Goal: Answer question/provide support: Share knowledge or assist other users

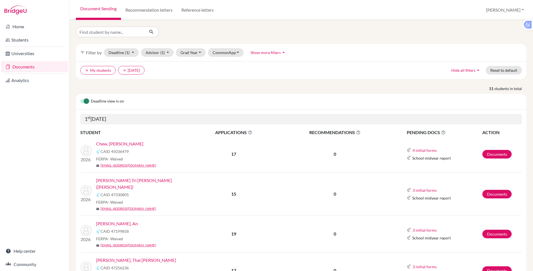
click at [126, 180] on link "[PERSON_NAME] Tri [PERSON_NAME] ([PERSON_NAME])" at bounding box center [145, 183] width 99 height 13
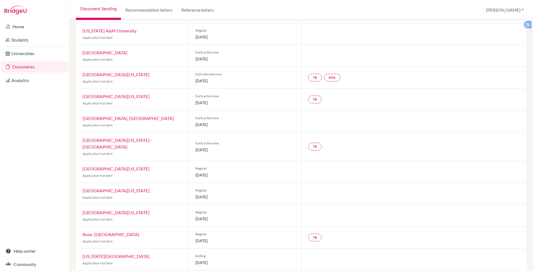
scroll to position [71, 0]
click at [64, 8] on div at bounding box center [34, 10] width 69 height 20
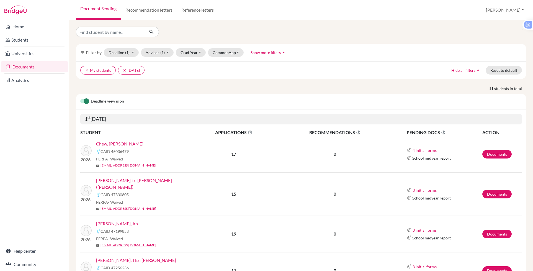
click at [136, 180] on link "[PERSON_NAME] Tri [PERSON_NAME] ([PERSON_NAME])" at bounding box center [145, 183] width 99 height 13
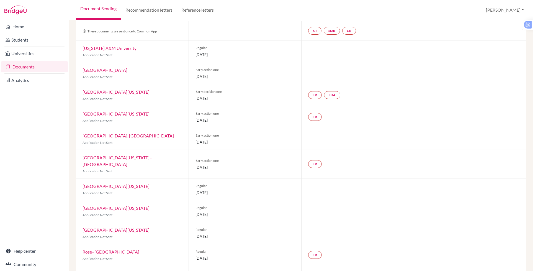
scroll to position [52, 0]
click at [113, 91] on link "University of Michigan" at bounding box center [115, 92] width 67 height 5
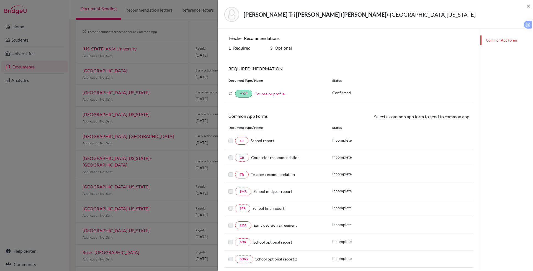
click at [200, 28] on div "Diep, Vuong Tri Nhan (Alex) - University of Michigan × Teacher Recommendations …" at bounding box center [266, 135] width 533 height 271
click at [200, 31] on div "Diep, Vuong Tri Nhan (Alex) - University of Michigan × Teacher Recommendations …" at bounding box center [266, 135] width 533 height 271
click at [529, 6] on span "×" at bounding box center [528, 6] width 4 height 8
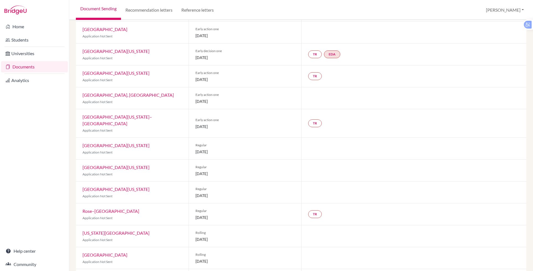
scroll to position [95, 0]
click at [131, 163] on link "University of Texas at Austin" at bounding box center [115, 165] width 67 height 5
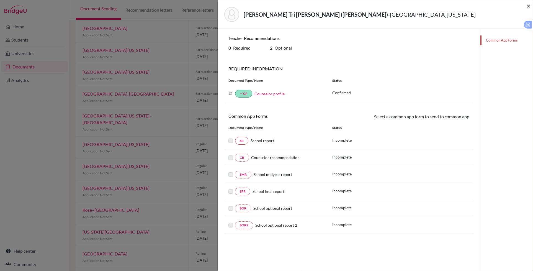
click at [529, 7] on span "×" at bounding box center [528, 6] width 4 height 8
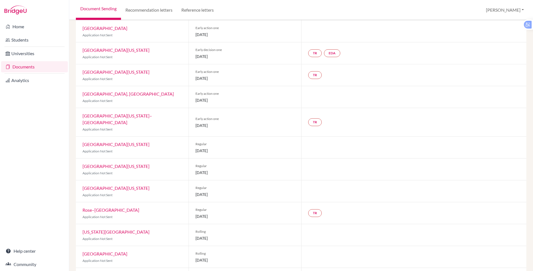
click at [114, 71] on link "University of Colorado Boulder" at bounding box center [115, 71] width 67 height 5
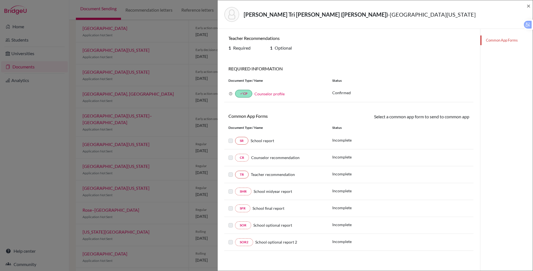
click at [360, 56] on div "Teacher Recommendations 1 Required 1 Optional REQUIRED INFORMATION Document Typ…" at bounding box center [348, 142] width 249 height 215
click at [528, 4] on span "×" at bounding box center [528, 6] width 4 height 8
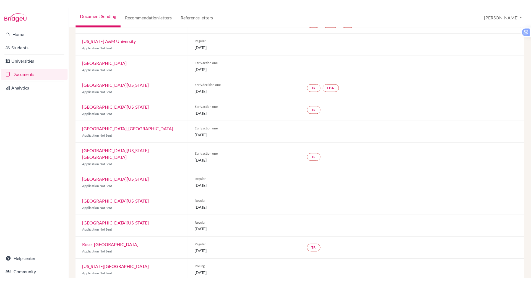
scroll to position [61, 0]
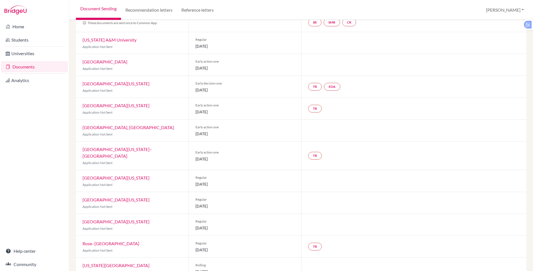
click at [115, 82] on link "University of Michigan" at bounding box center [115, 83] width 67 height 5
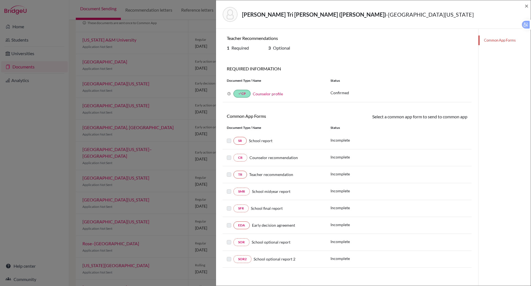
click at [158, 41] on div "Diep, Vuong Tri Nhan (Alex) - University of Michigan × Teacher Recommendations …" at bounding box center [265, 143] width 531 height 286
click at [524, 6] on div "Diep, Vuong Tri Nhan (Alex) - University of Michigan ×" at bounding box center [373, 14] width 311 height 24
click at [527, 6] on span "×" at bounding box center [527, 6] width 4 height 8
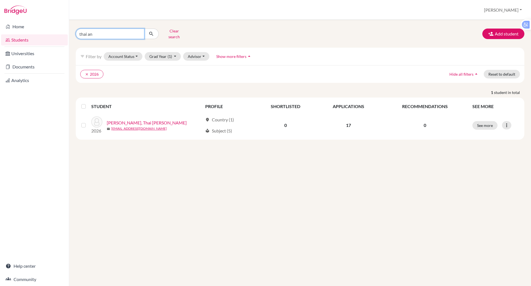
click at [106, 33] on input "thai an" at bounding box center [110, 34] width 69 height 11
type input "t"
type input "ming yi"
click button "submit" at bounding box center [151, 34] width 15 height 11
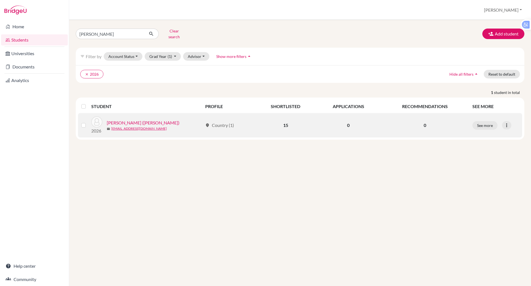
click at [136, 119] on link "Fang, Ming-Yi (Ashton)" at bounding box center [143, 122] width 73 height 7
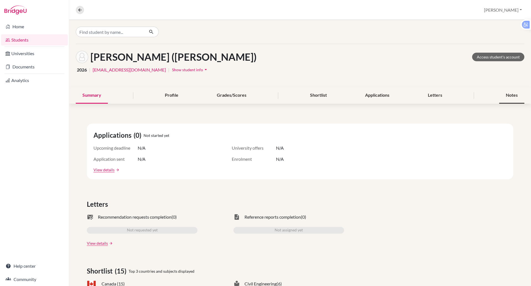
click at [507, 97] on div "Notes" at bounding box center [512, 95] width 25 height 16
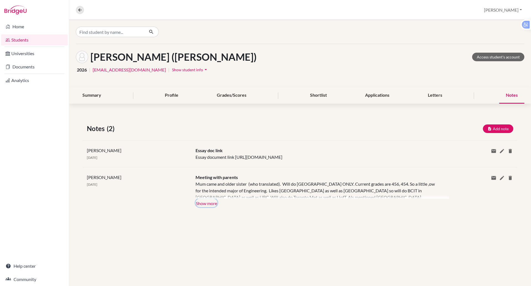
click at [209, 207] on button "Show more" at bounding box center [207, 202] width 22 height 8
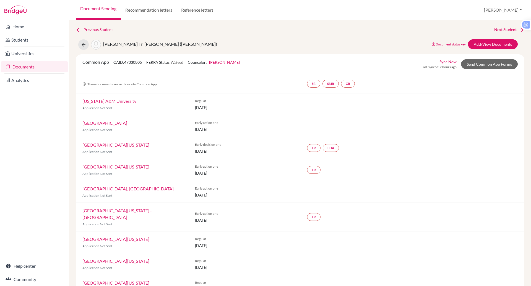
scroll to position [71, 0]
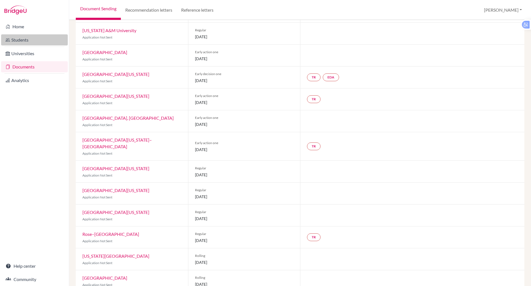
click at [17, 41] on link "Students" at bounding box center [34, 39] width 67 height 11
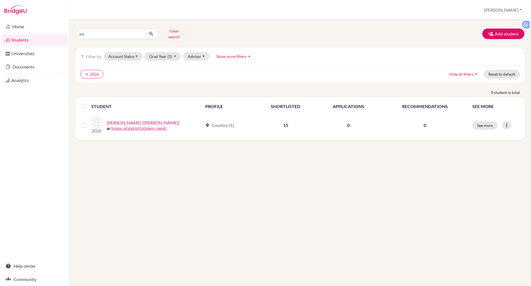
type input "m"
type input "anh khoa"
click button "submit" at bounding box center [151, 34] width 15 height 11
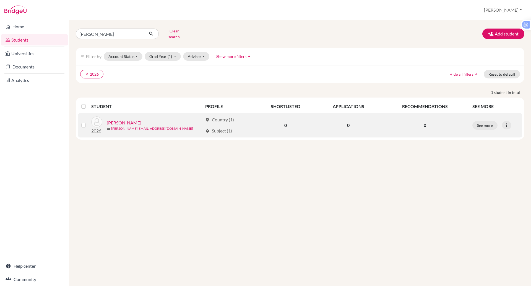
click at [126, 119] on link "Nguyen, Anh Khoa" at bounding box center [124, 122] width 35 height 7
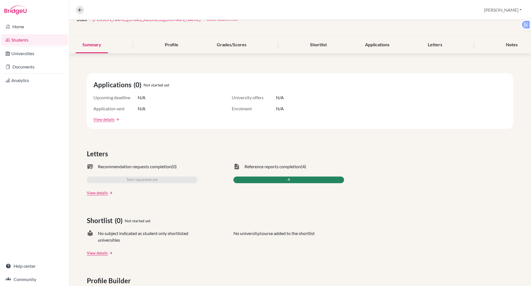
scroll to position [2, 0]
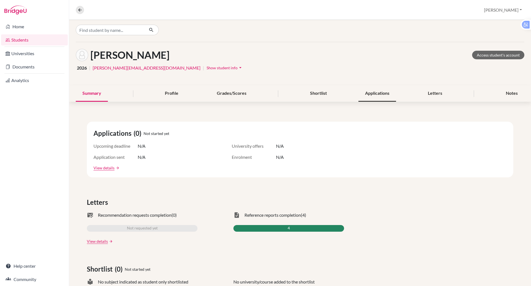
click at [371, 92] on div "Applications" at bounding box center [378, 93] width 38 height 16
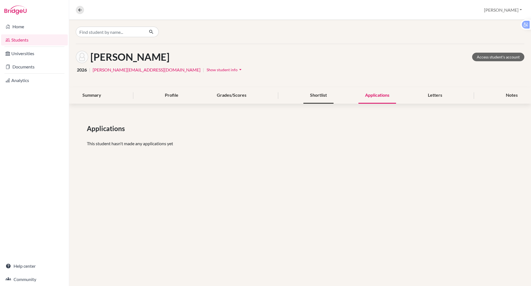
click at [322, 95] on div "Shortlist" at bounding box center [319, 95] width 30 height 16
click at [510, 97] on div "Notes" at bounding box center [512, 95] width 25 height 16
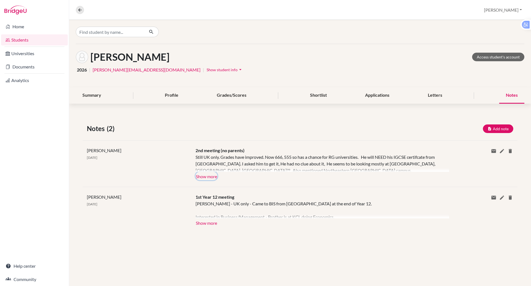
click at [211, 172] on button "Show more" at bounding box center [207, 176] width 22 height 8
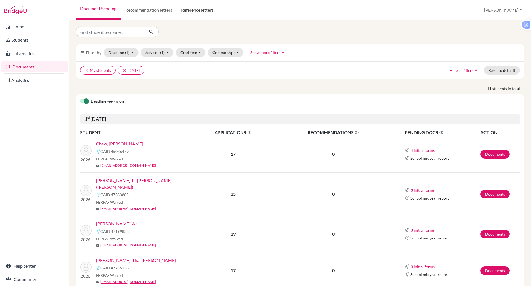
click at [202, 8] on link "Reference letters" at bounding box center [197, 10] width 41 height 20
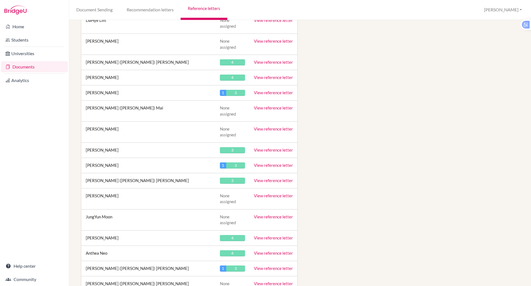
scroll to position [1446, 0]
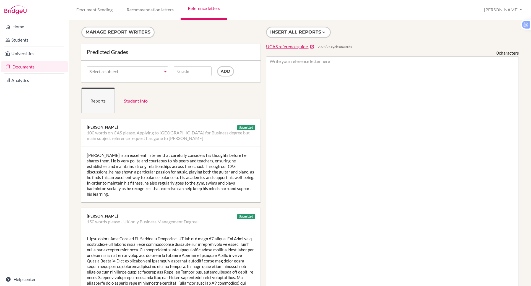
scroll to position [1, 0]
click at [287, 32] on button "Insert all reports" at bounding box center [298, 31] width 65 height 11
type textarea "Anh Khoa is an excellent listener that carefully considers his thoughts before …"
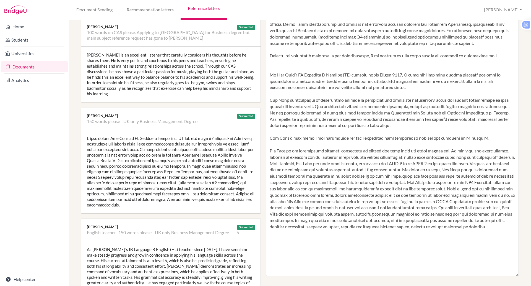
scroll to position [0, 0]
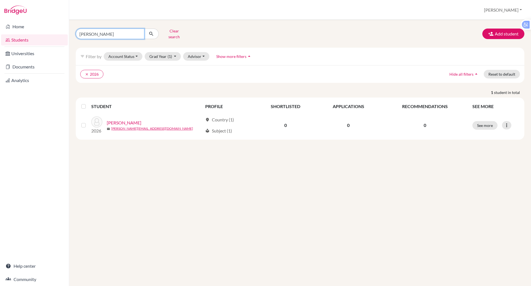
click at [102, 33] on input "[PERSON_NAME]" at bounding box center [110, 34] width 69 height 11
type input "a"
type input "soobin"
click button "submit" at bounding box center [151, 34] width 15 height 11
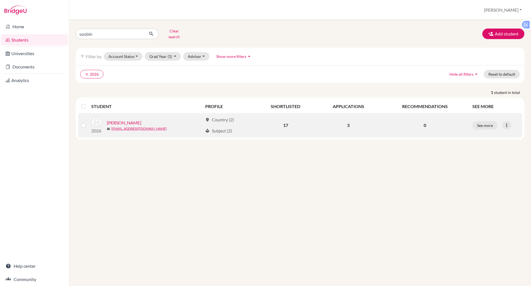
click at [113, 119] on link "Park, Isabella" at bounding box center [124, 122] width 35 height 7
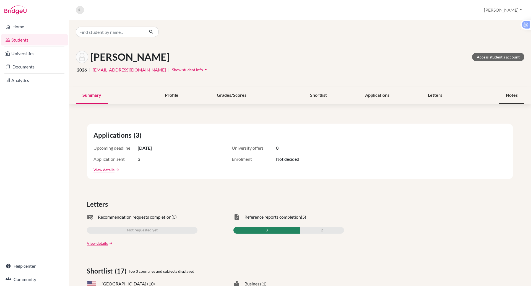
click at [500, 95] on div "Notes" at bounding box center [512, 95] width 25 height 16
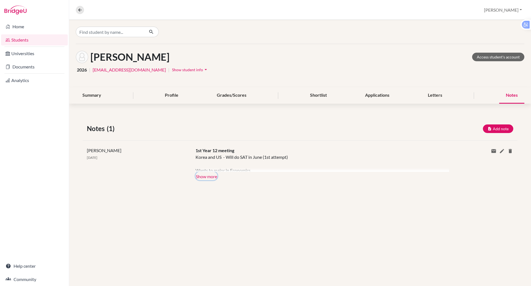
click at [206, 175] on button "Show more" at bounding box center [207, 176] width 22 height 8
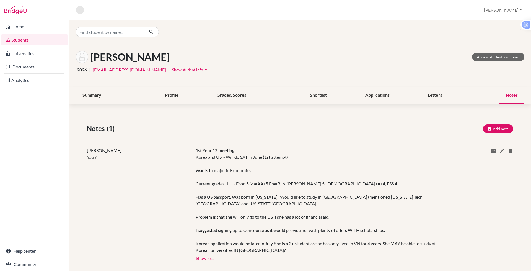
scroll to position [11, 0]
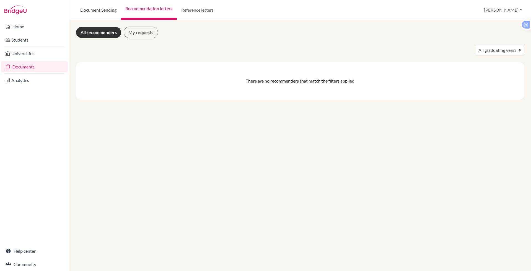
click at [103, 9] on link "Document Sending" at bounding box center [98, 10] width 45 height 20
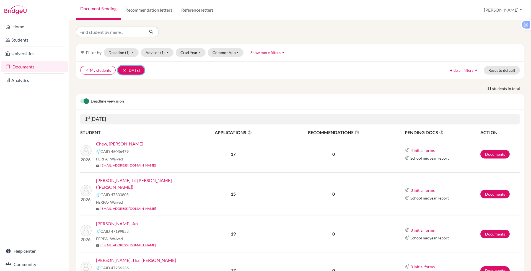
click at [134, 69] on button "clear [DATE]" at bounding box center [131, 70] width 27 height 9
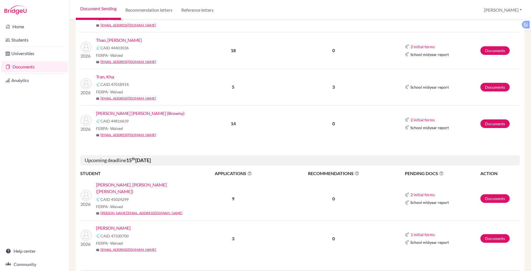
scroll to position [550, 0]
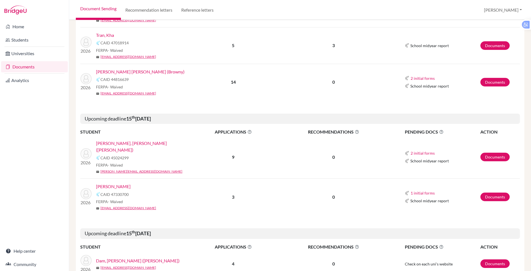
click at [110, 183] on link "[PERSON_NAME]" at bounding box center [113, 186] width 35 height 7
